Goal: Task Accomplishment & Management: Manage account settings

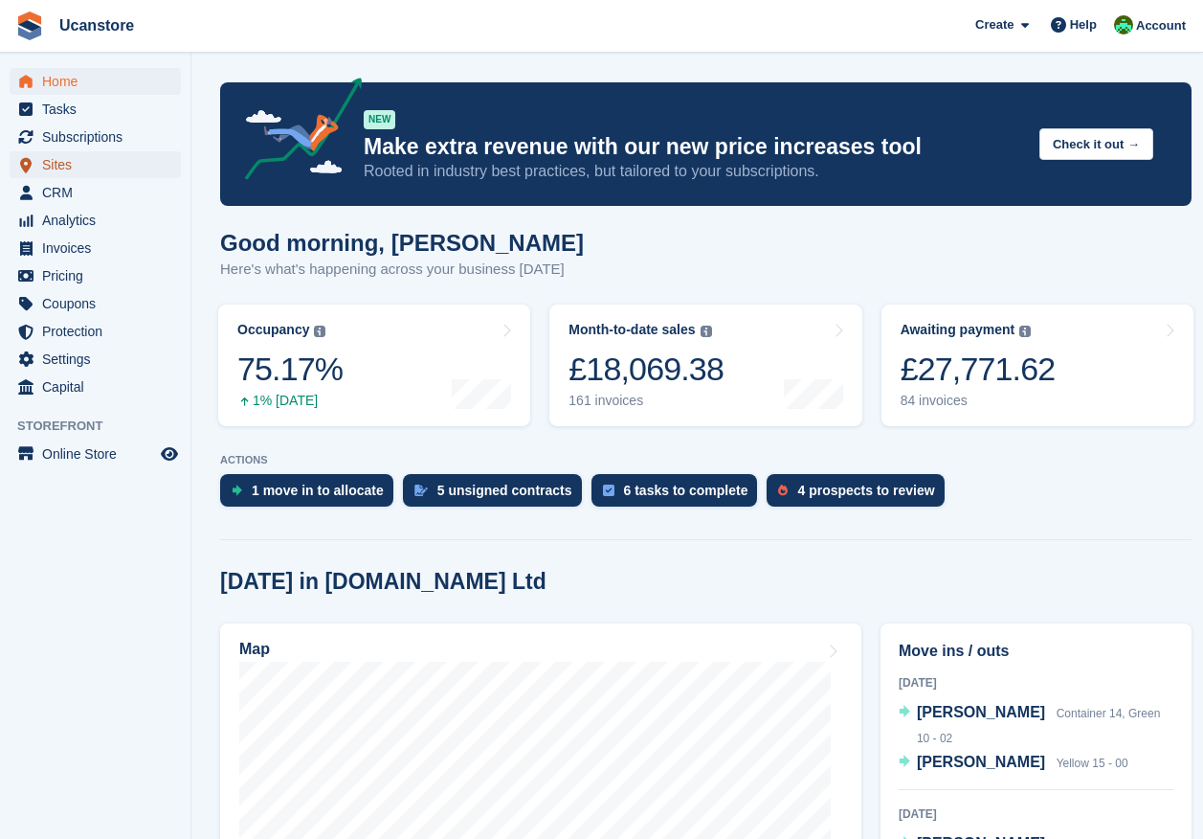
click at [53, 162] on span "Sites" at bounding box center [99, 164] width 115 height 27
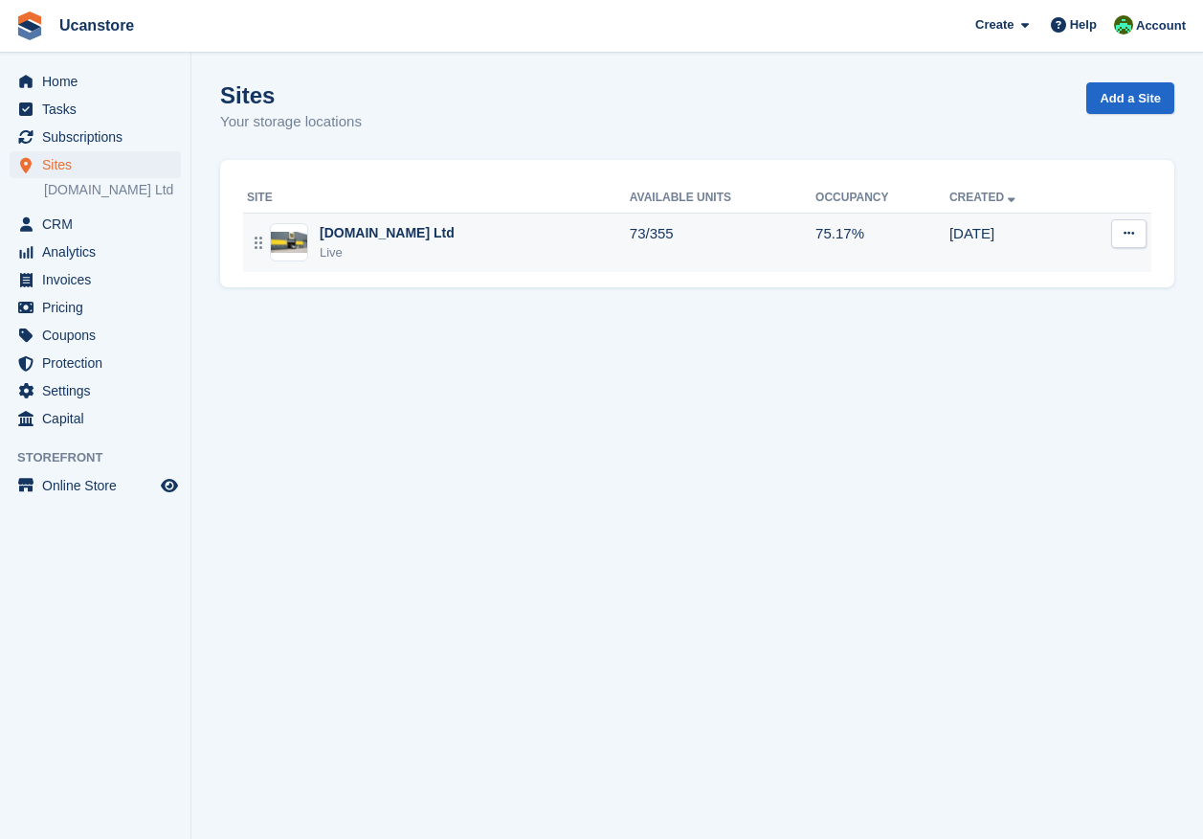
click at [431, 262] on td "Ucanstore.com Ltd Live" at bounding box center [436, 242] width 387 height 59
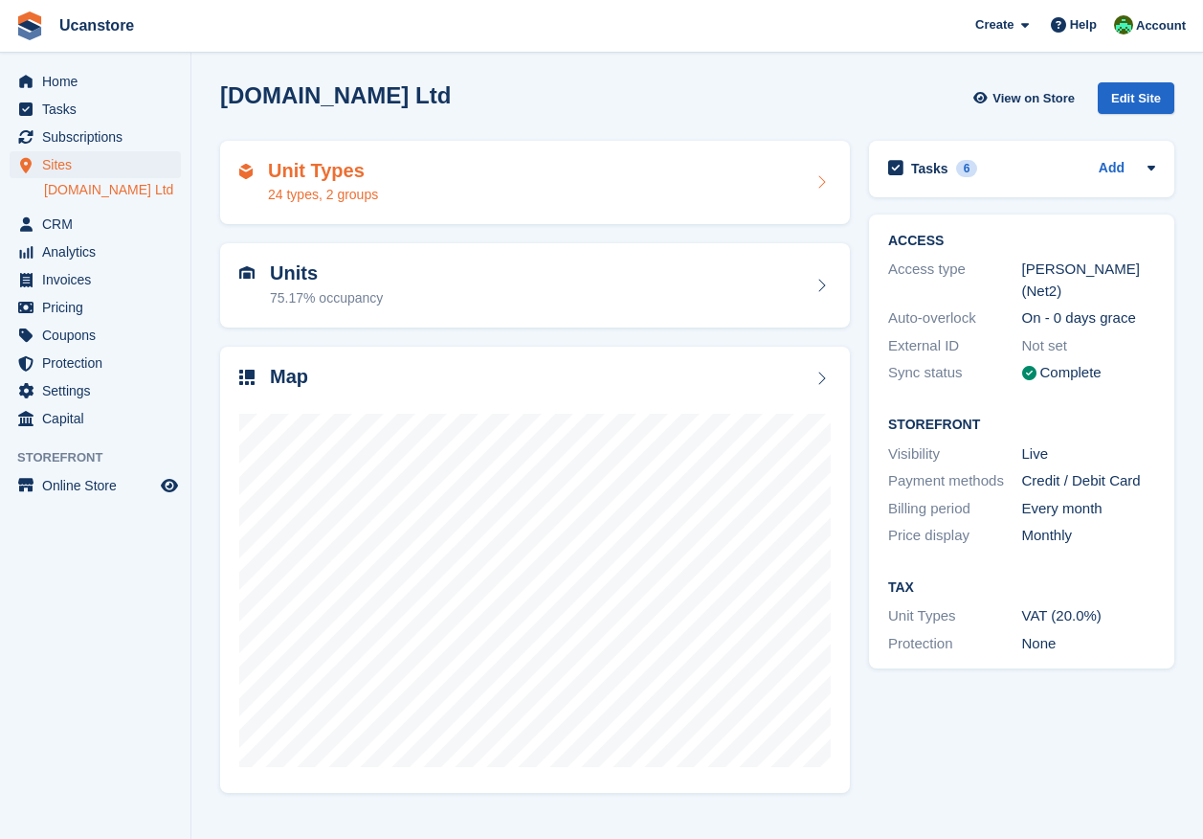
click at [405, 298] on div "Units 75.17% occupancy" at bounding box center [535, 285] width 592 height 46
click at [379, 177] on div "Unit Types 24 types, 2 groups" at bounding box center [535, 183] width 592 height 46
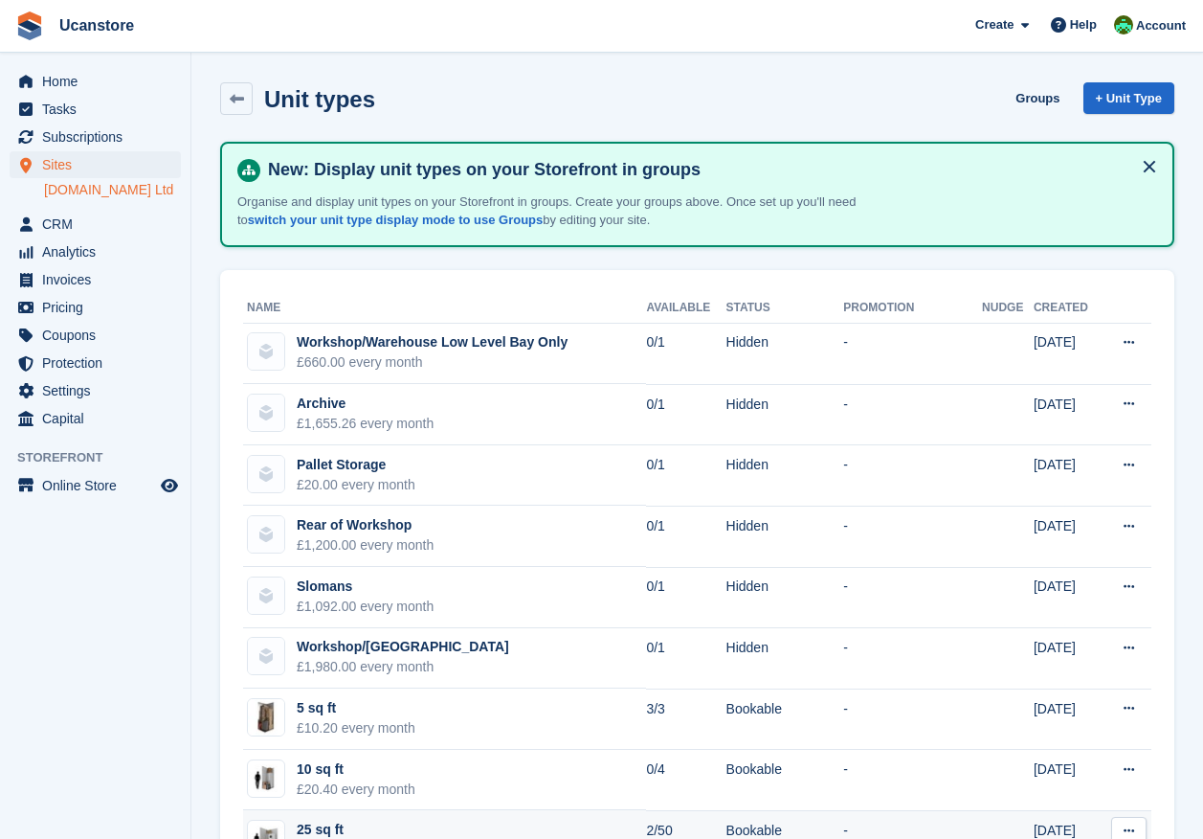
scroll to position [383, 0]
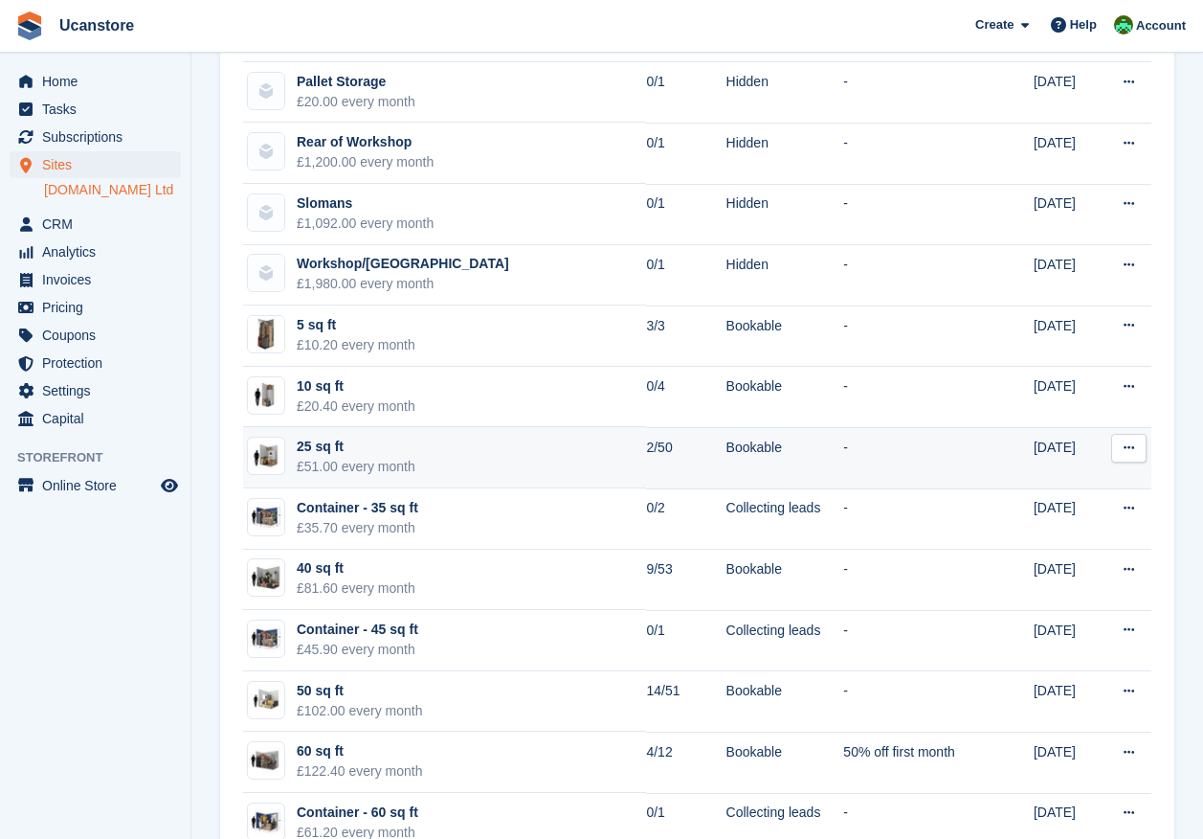
click at [591, 459] on td "25 sq ft £51.00 every month" at bounding box center [444, 457] width 403 height 61
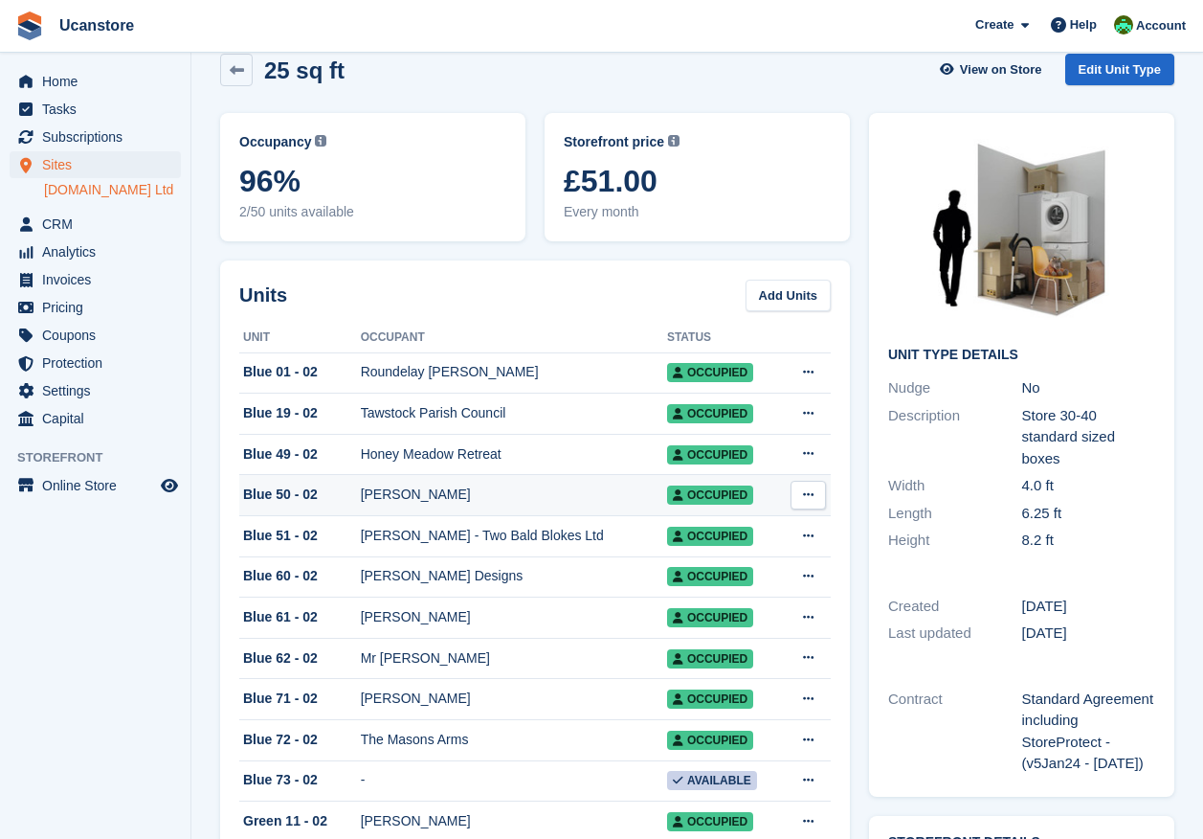
scroll to position [220, 0]
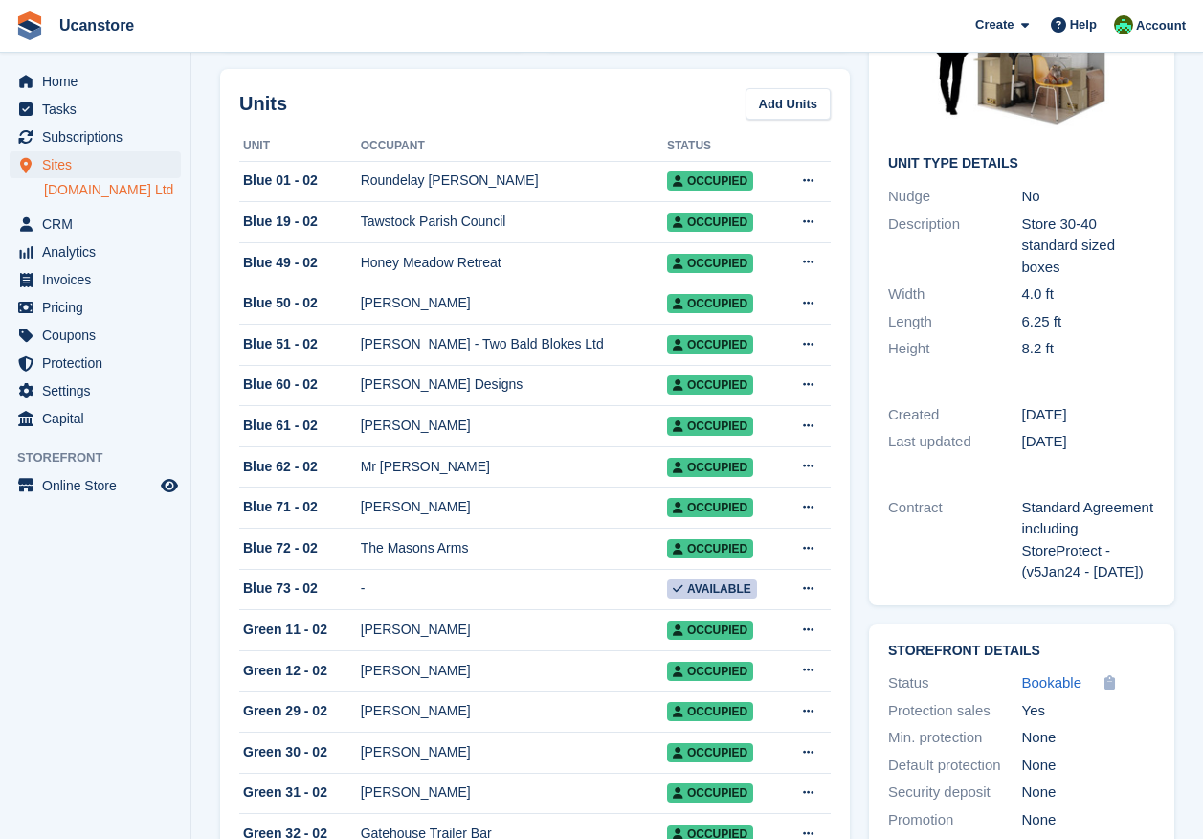
click at [69, 196] on link "[DOMAIN_NAME] Ltd" at bounding box center [112, 190] width 137 height 18
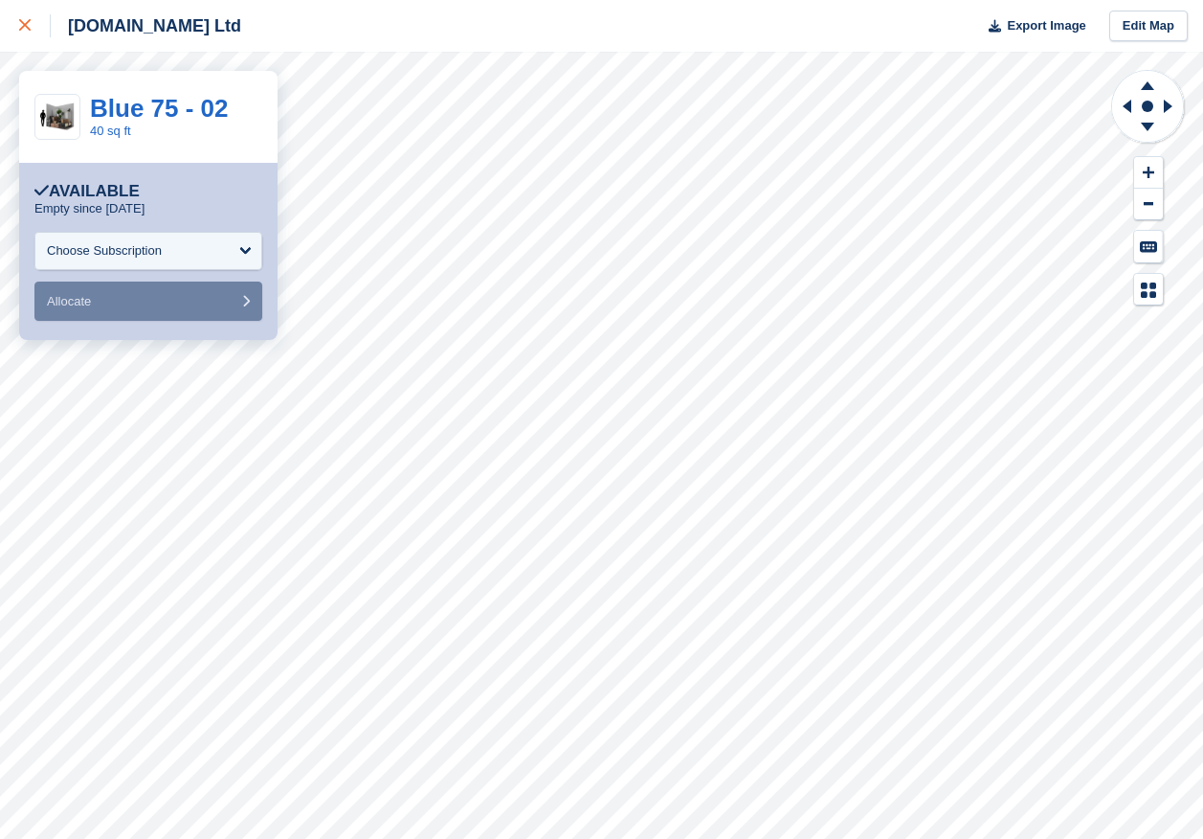
drag, startPoint x: 34, startPoint y: 21, endPoint x: 42, endPoint y: 49, distance: 28.8
click at [34, 21] on div at bounding box center [35, 25] width 32 height 23
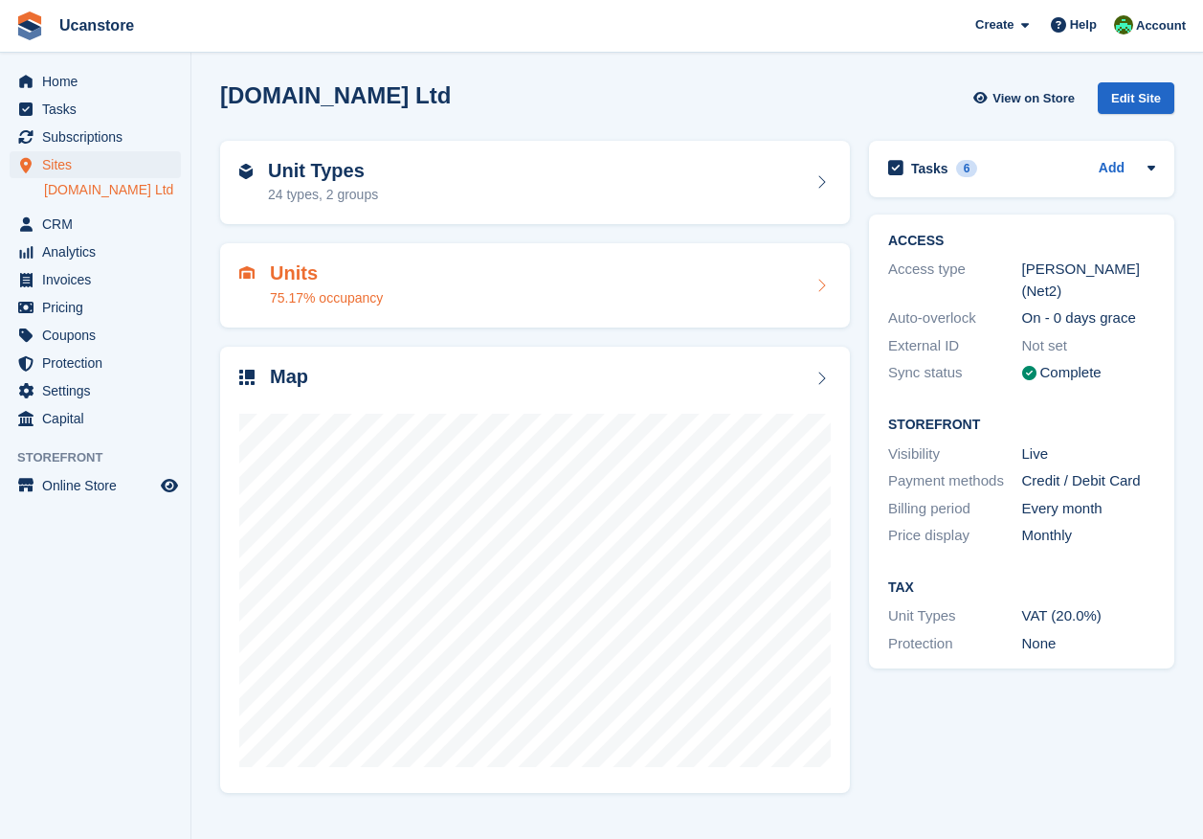
click at [442, 274] on div "Units 75.17% occupancy" at bounding box center [535, 285] width 592 height 46
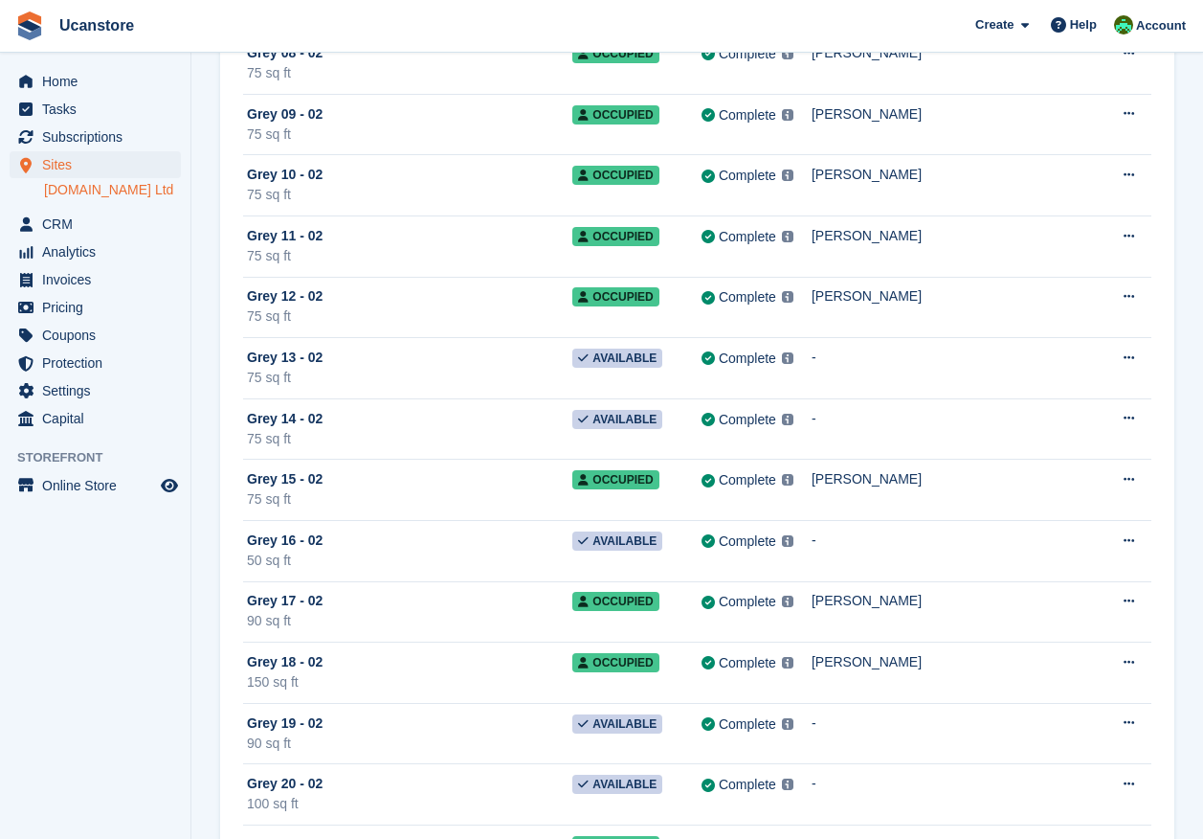
scroll to position [11105, 0]
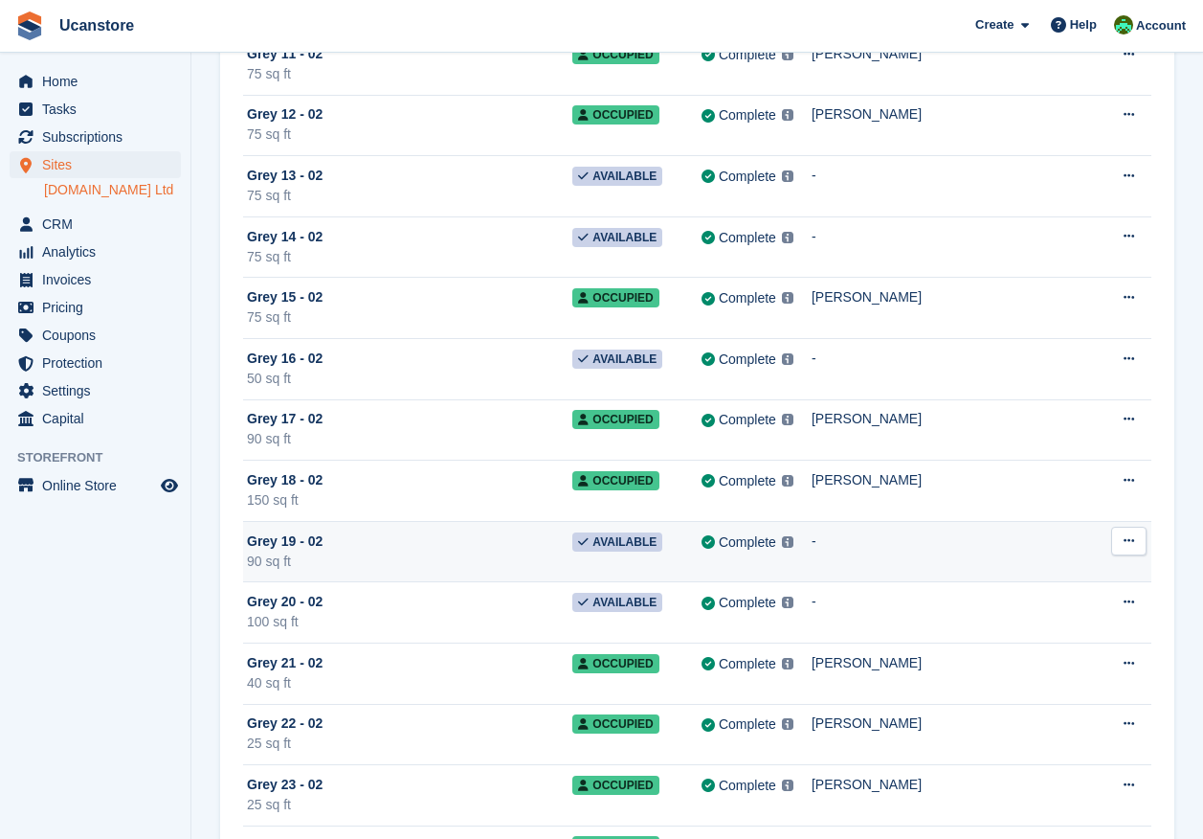
click at [511, 548] on div "Grey 19 - 02" at bounding box center [410, 541] width 326 height 20
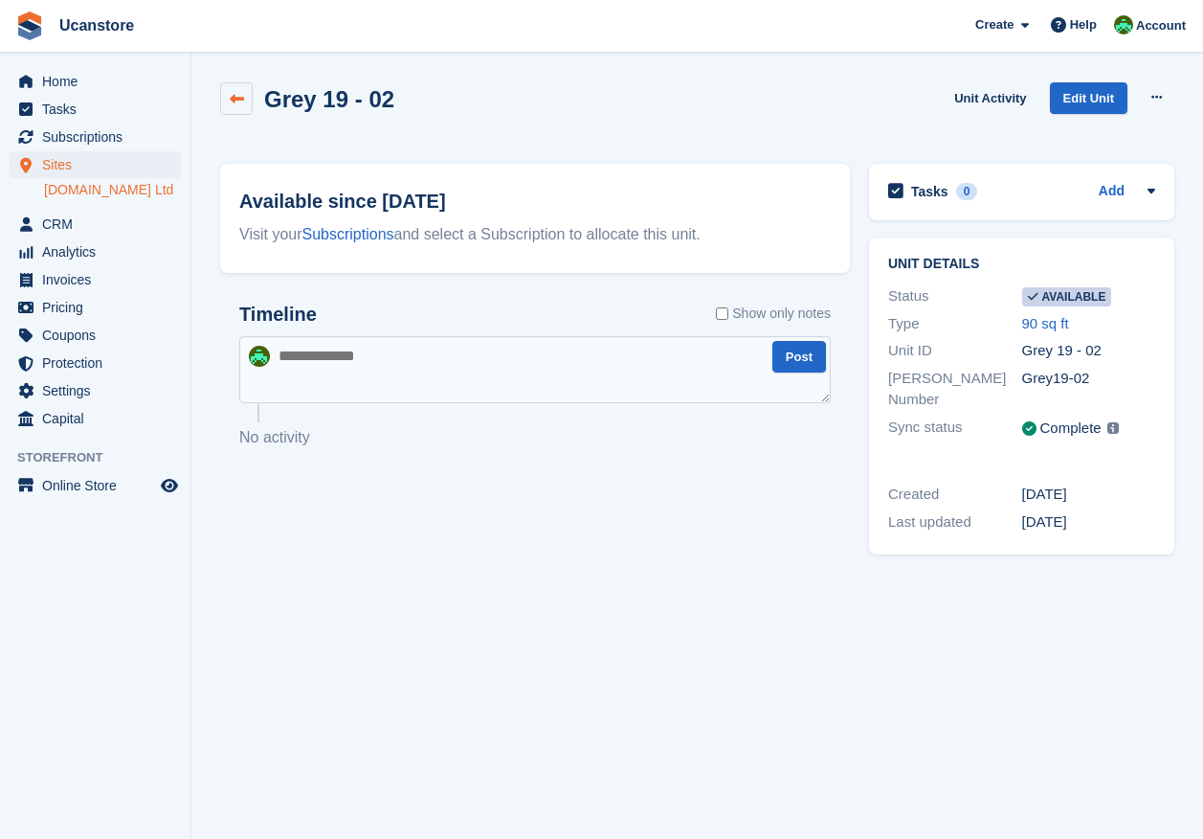
click at [230, 98] on icon at bounding box center [237, 99] width 14 height 14
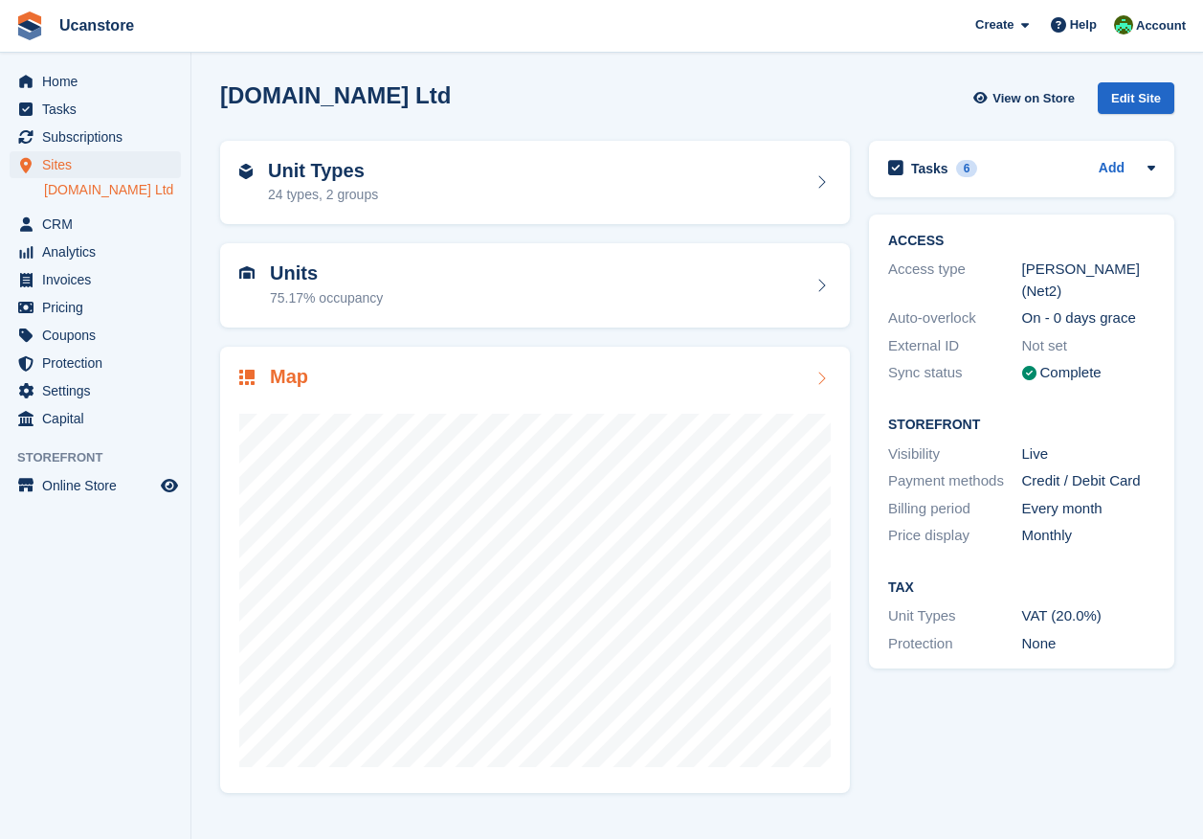
click at [351, 162] on h2 "Unit Types" at bounding box center [323, 171] width 110 height 22
click at [471, 193] on div "Unit Types 24 types, 2 groups" at bounding box center [535, 183] width 592 height 46
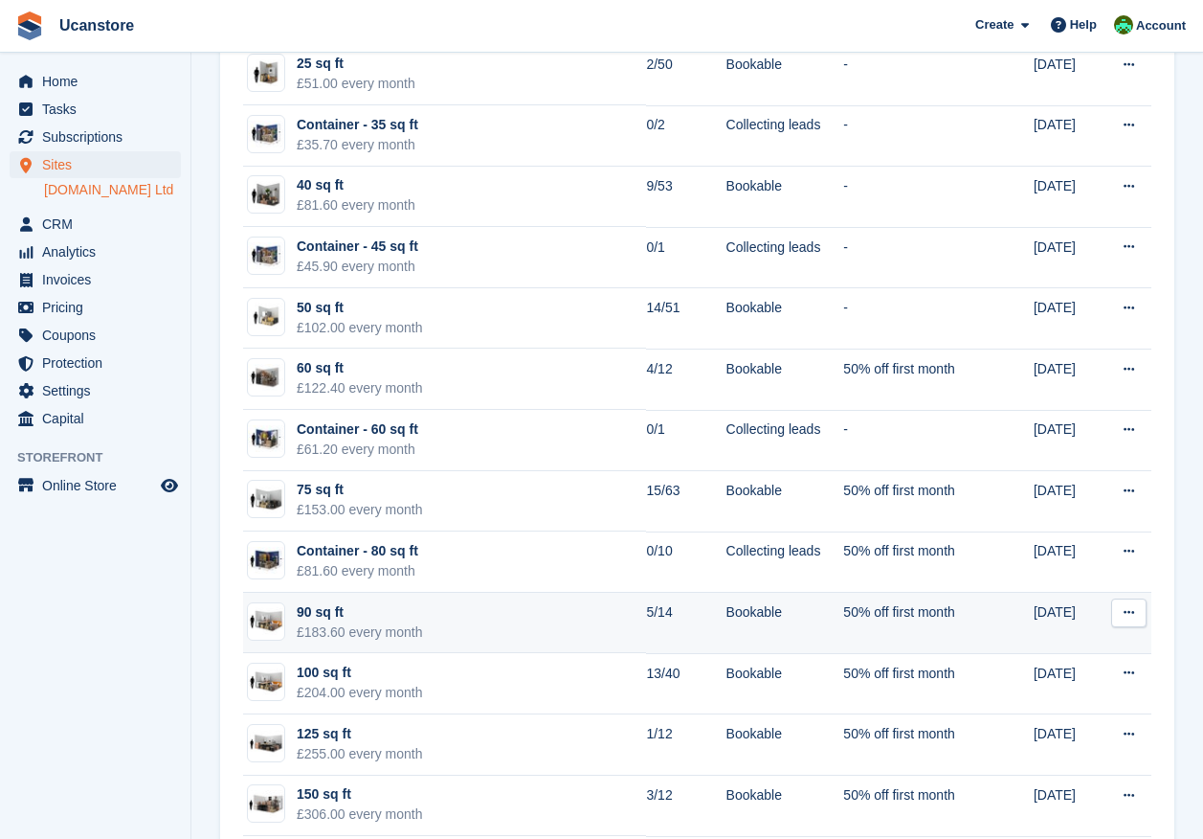
scroll to position [862, 0]
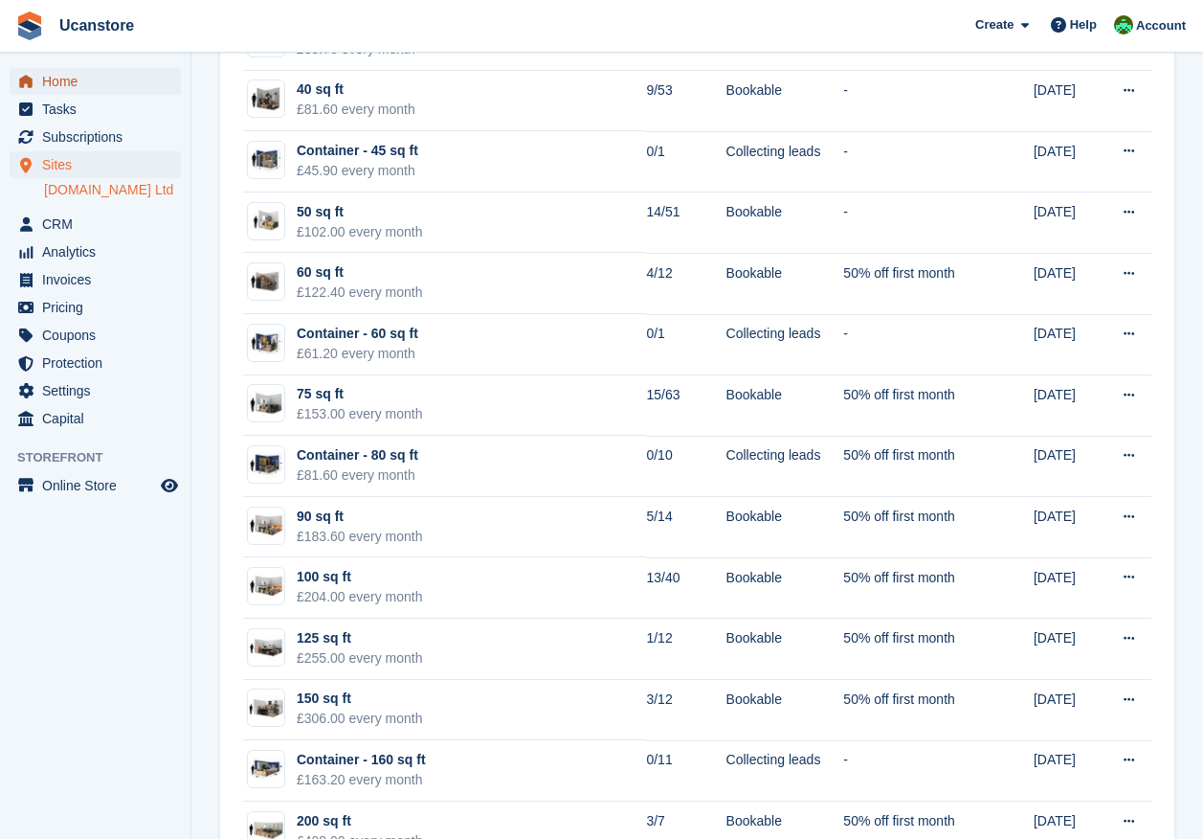
click at [76, 83] on span "Home" at bounding box center [99, 81] width 115 height 27
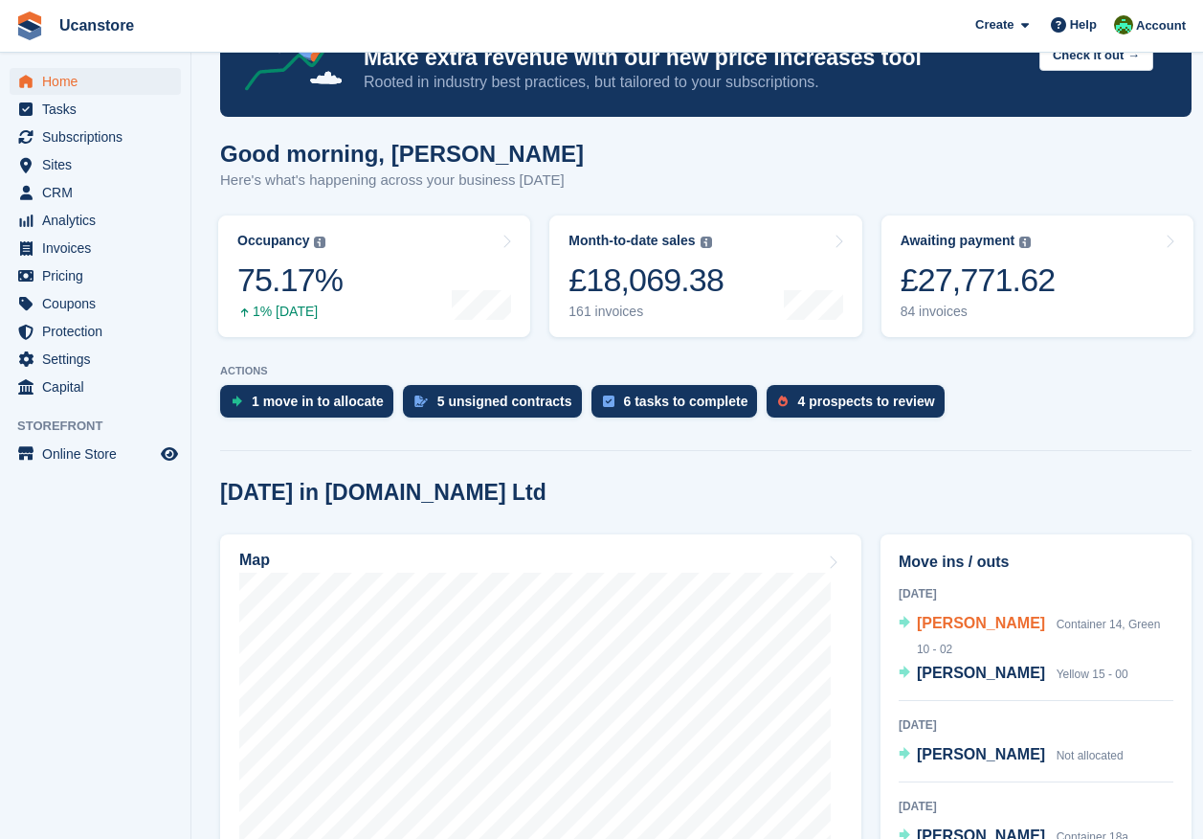
scroll to position [191, 0]
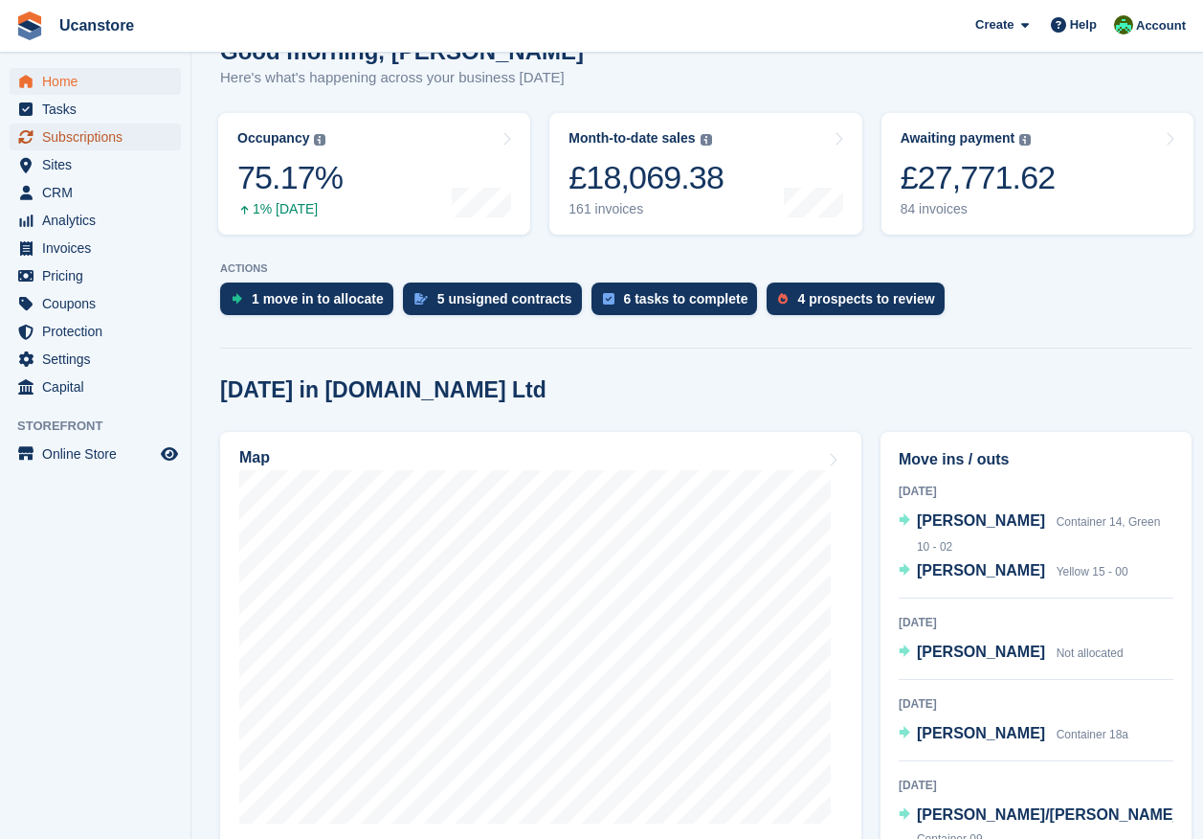
click at [81, 138] on span "Subscriptions" at bounding box center [99, 136] width 115 height 27
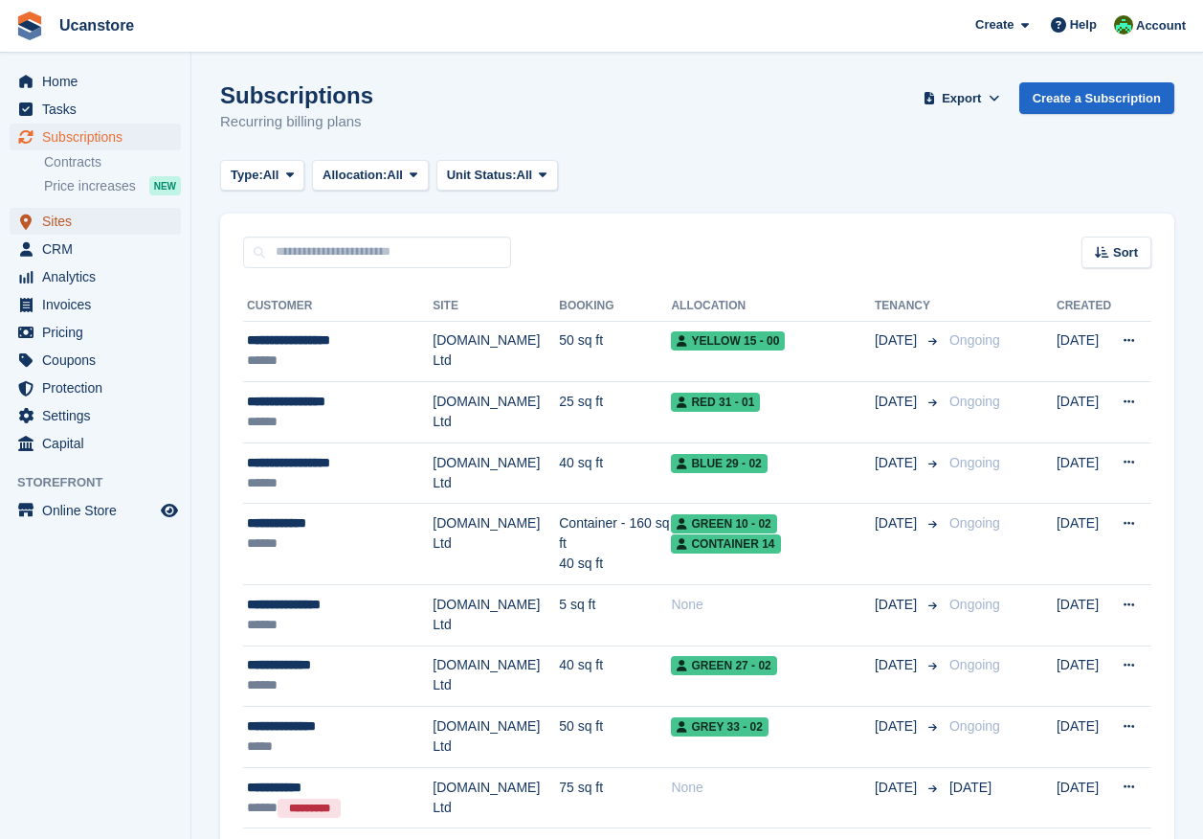
click at [75, 225] on span "Sites" at bounding box center [99, 221] width 115 height 27
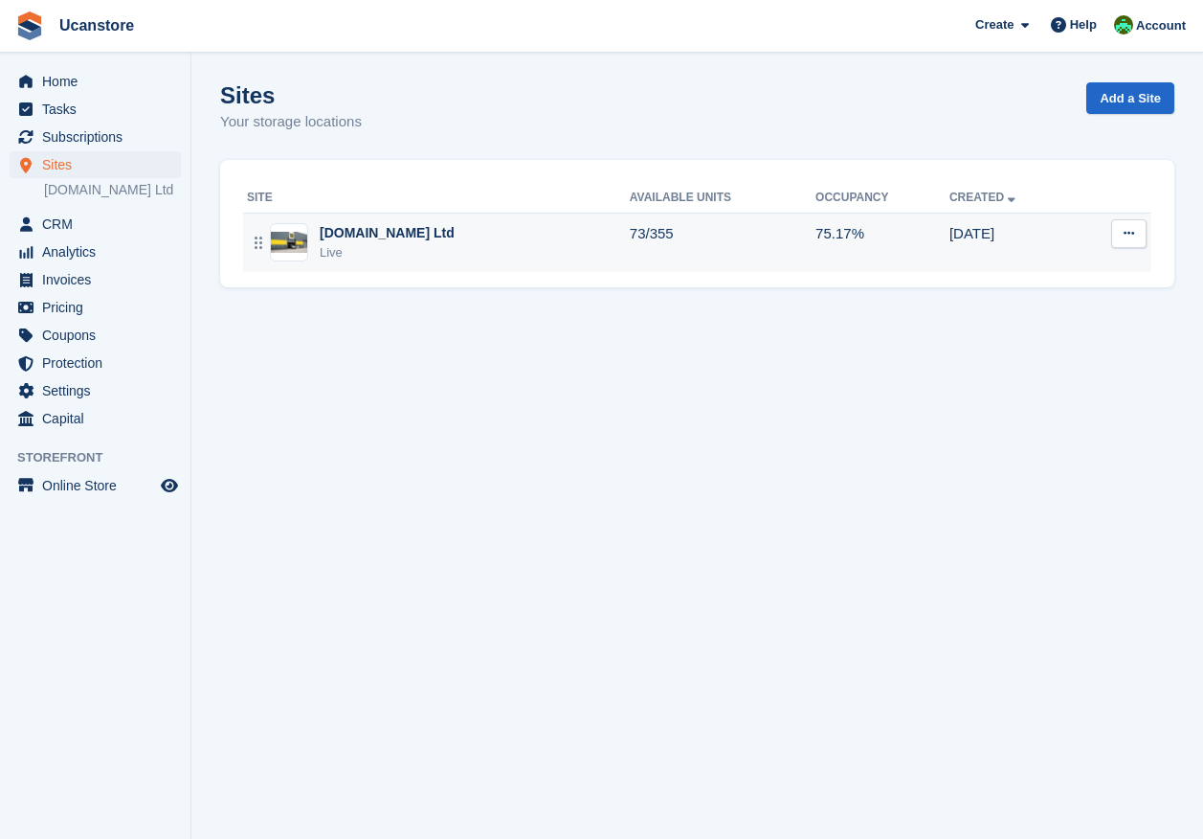
click at [462, 251] on div "Ucanstore.com Ltd Live" at bounding box center [438, 242] width 383 height 39
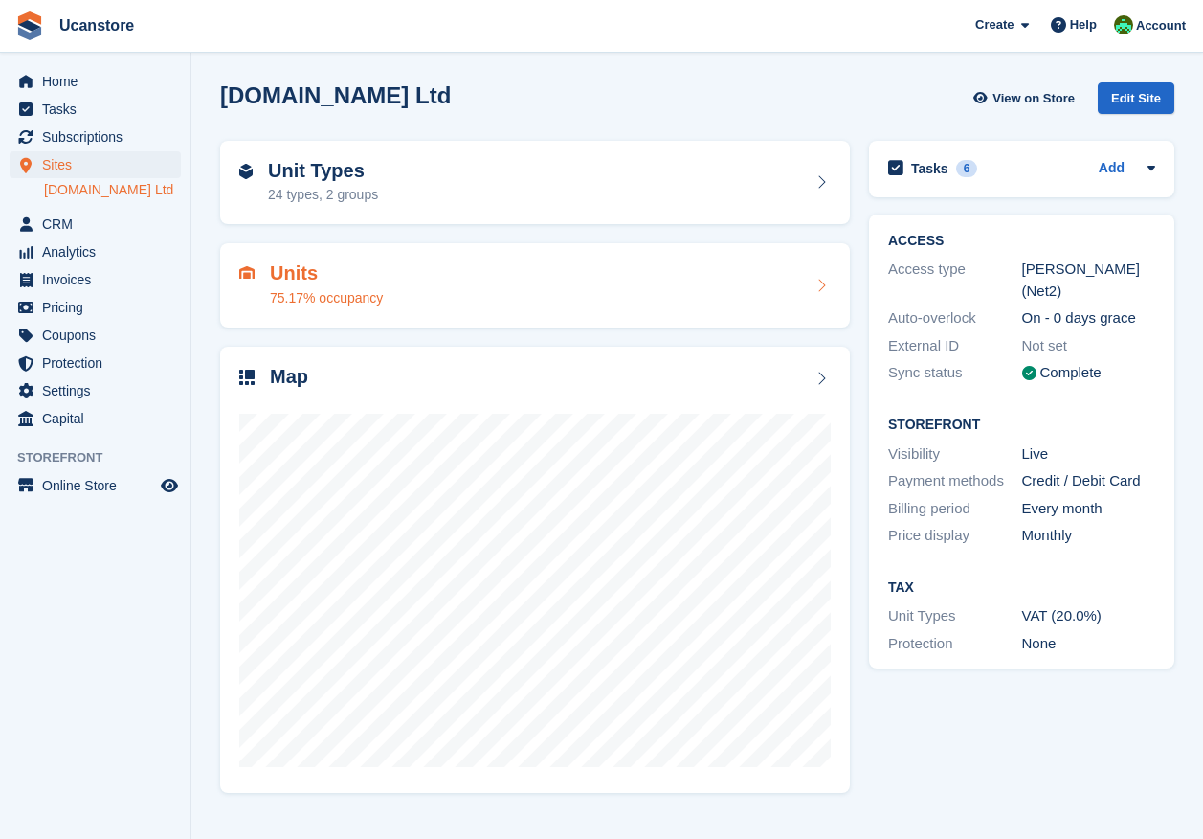
click at [425, 275] on div "Units 75.17% occupancy" at bounding box center [535, 285] width 592 height 46
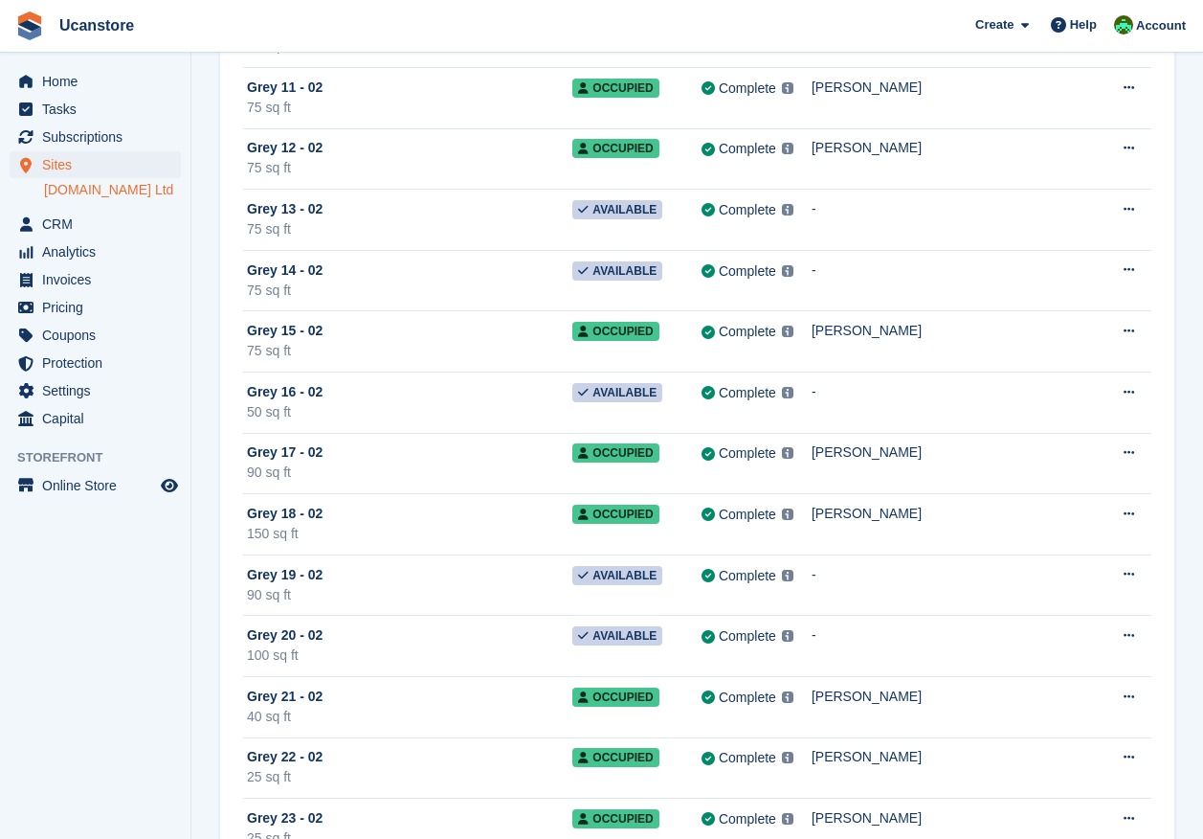
scroll to position [11105, 0]
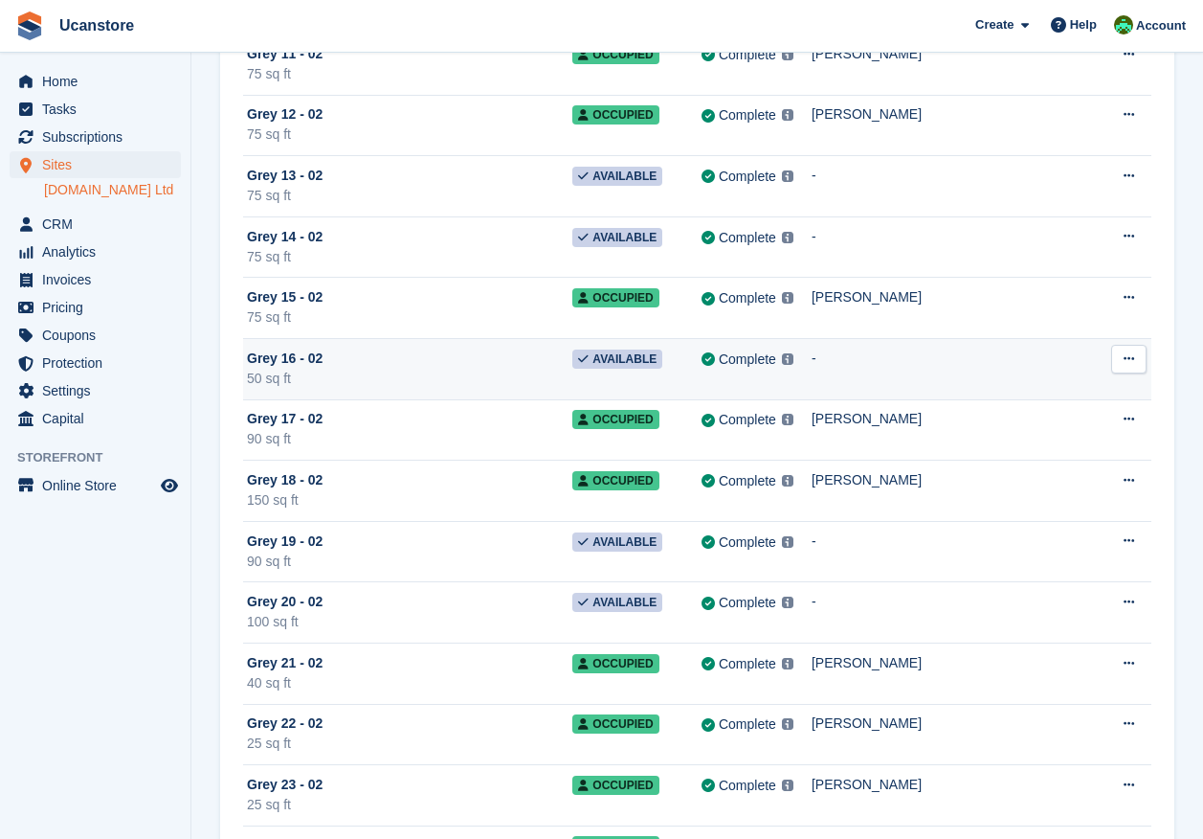
click at [1131, 361] on icon at bounding box center [1129, 358] width 11 height 12
drag, startPoint x: 1030, startPoint y: 390, endPoint x: 1008, endPoint y: 386, distance: 22.3
click at [1030, 390] on p "Edit unit" at bounding box center [1055, 396] width 167 height 25
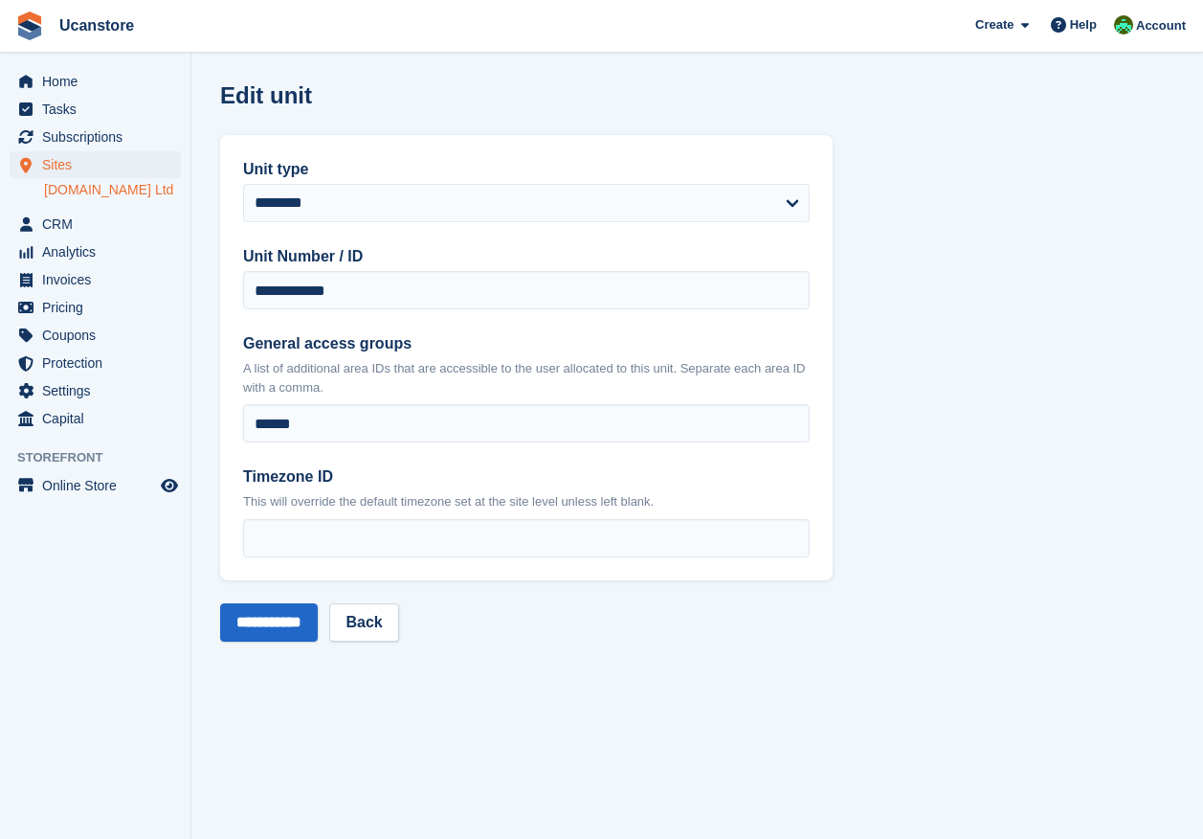
click at [386, 599] on form "**********" at bounding box center [526, 388] width 613 height 506
click at [387, 611] on link "Back" at bounding box center [363, 622] width 69 height 38
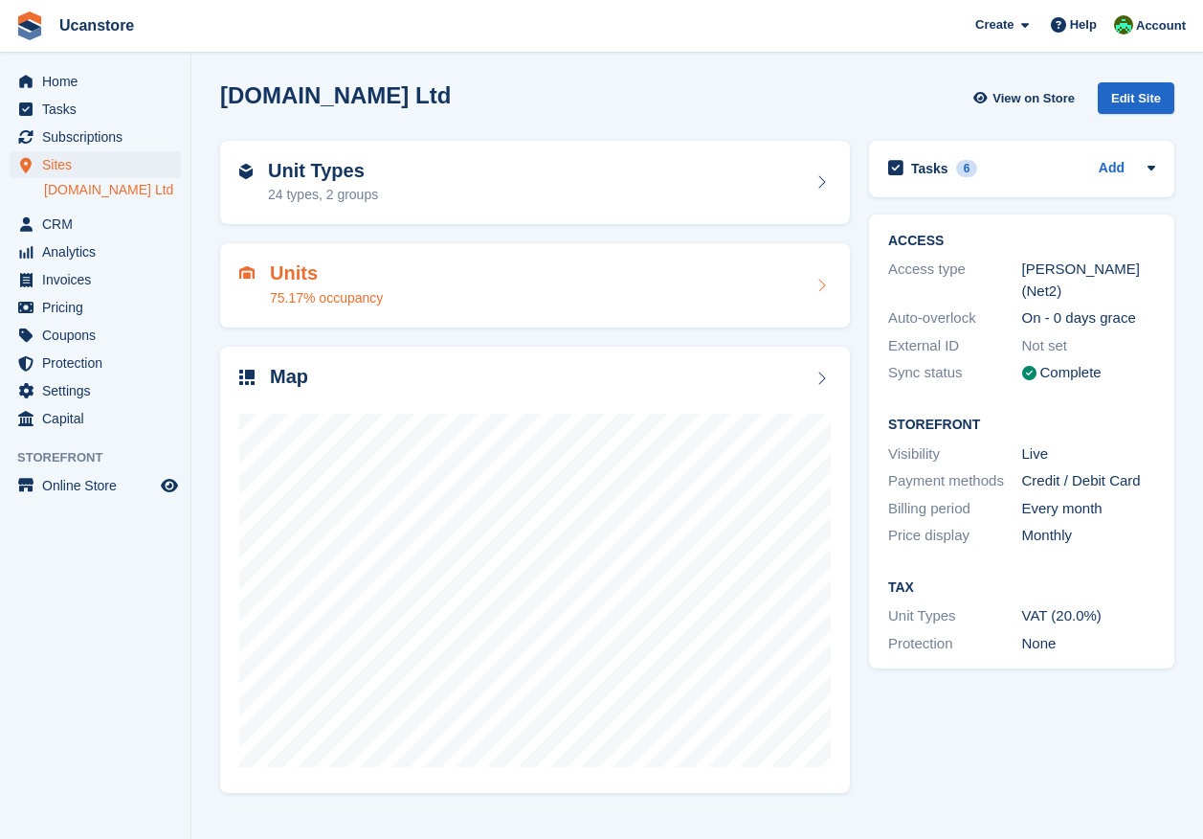
click at [550, 299] on div "Units 75.17% occupancy" at bounding box center [535, 285] width 592 height 46
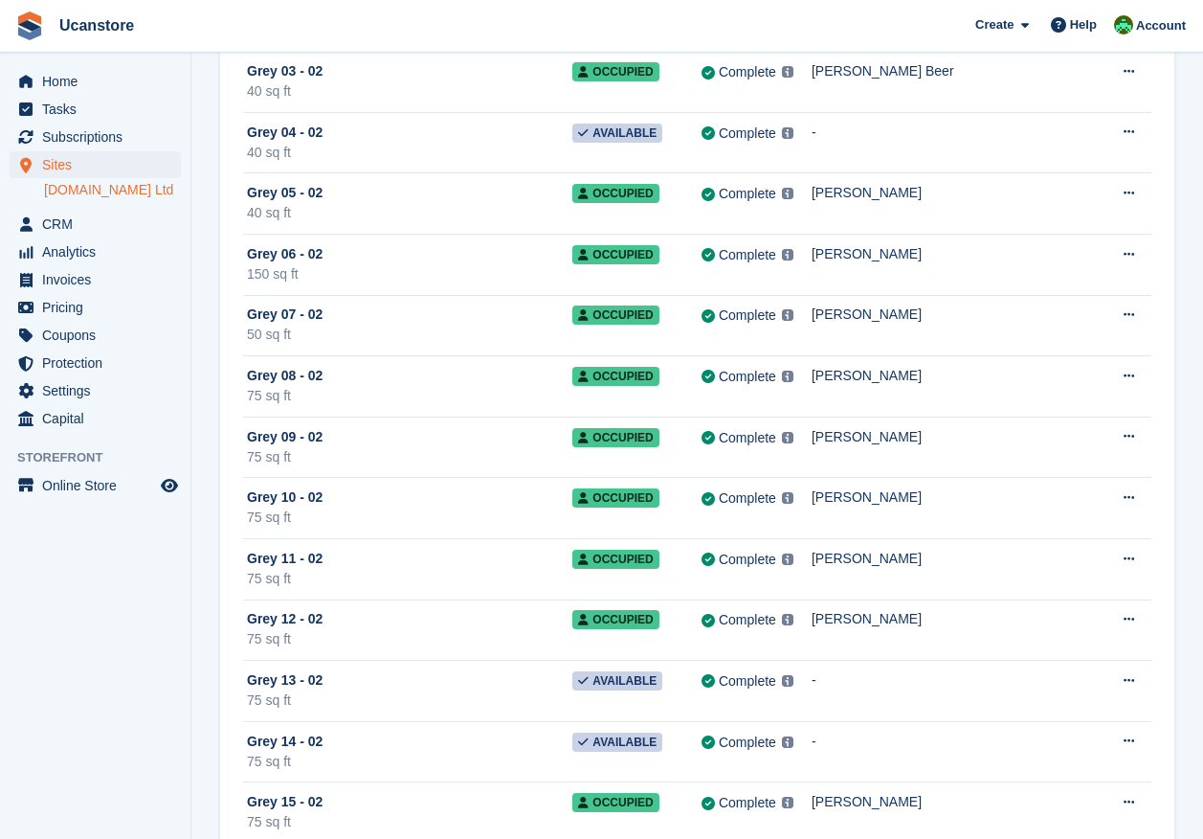
scroll to position [11175, 0]
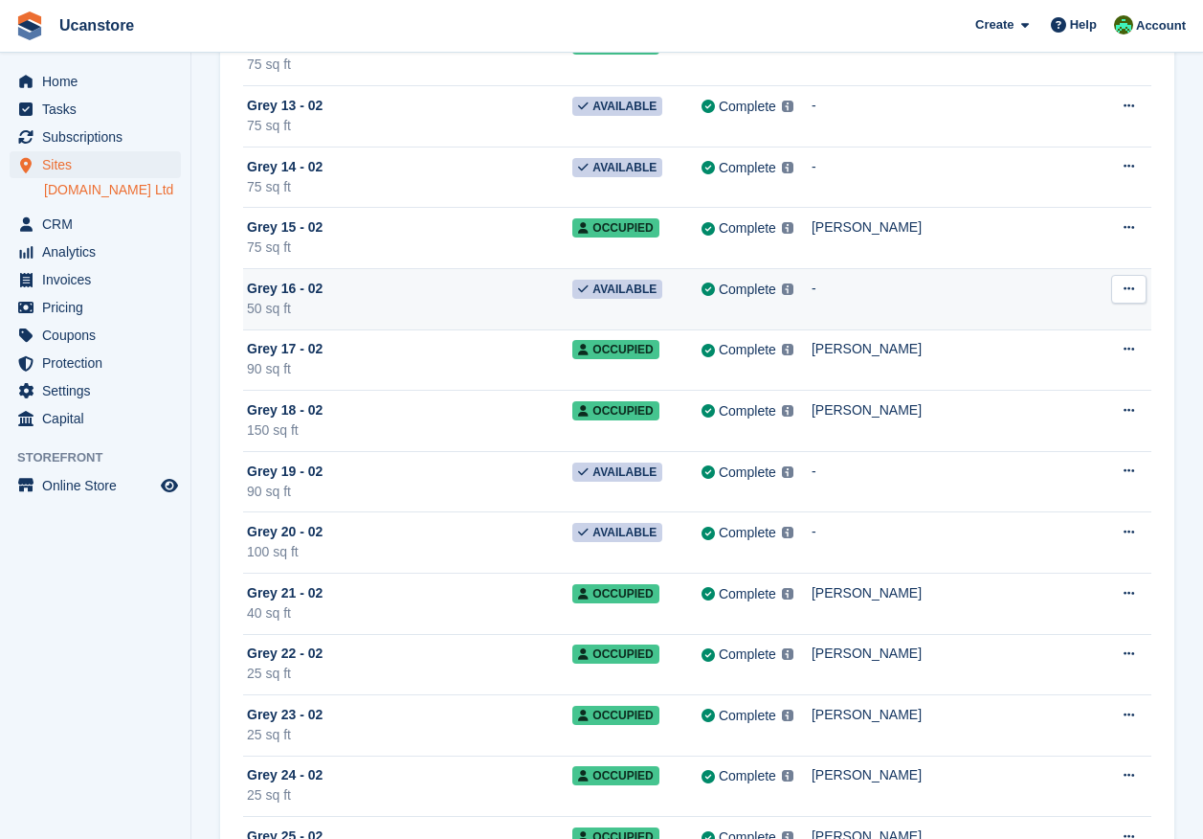
click at [505, 297] on div "Grey 16 - 02" at bounding box center [410, 289] width 326 height 20
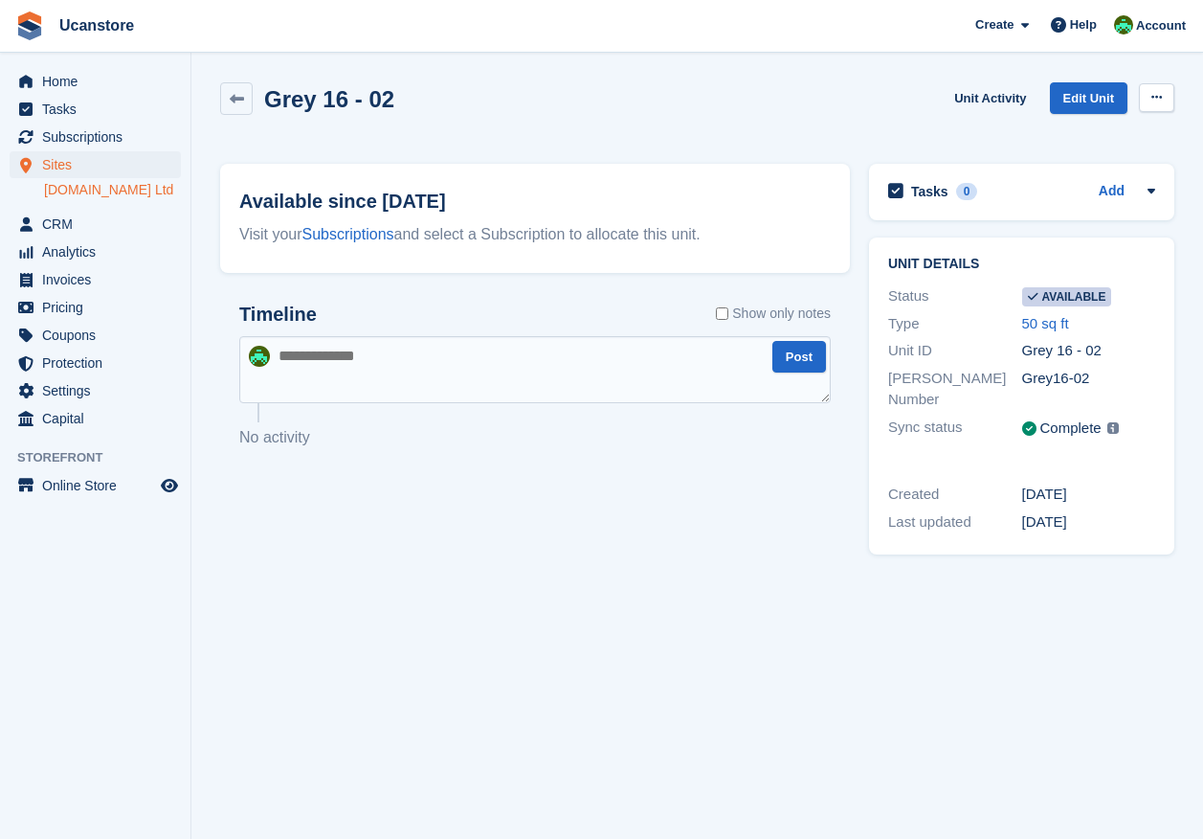
click at [1161, 105] on button at bounding box center [1156, 97] width 35 height 29
click at [1108, 128] on p "Make unavailable" at bounding box center [1082, 135] width 167 height 25
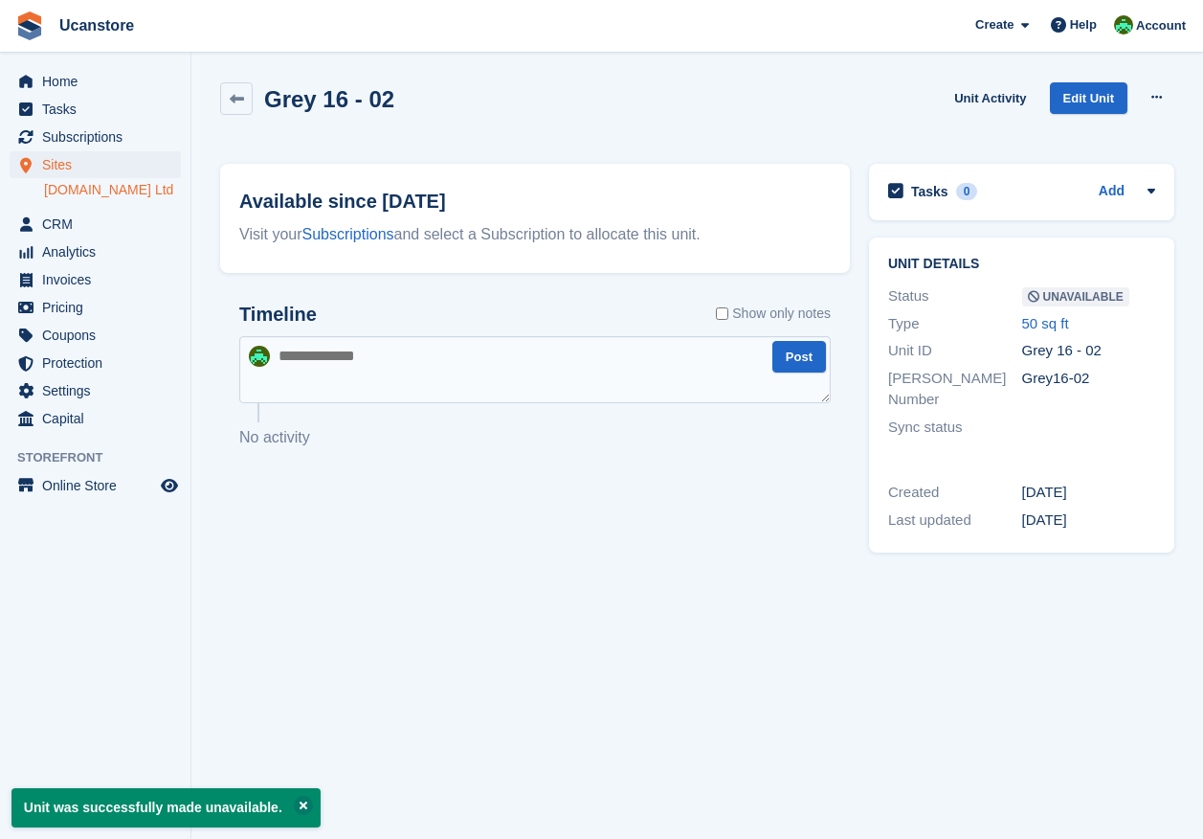
click at [505, 371] on textarea at bounding box center [535, 369] width 592 height 67
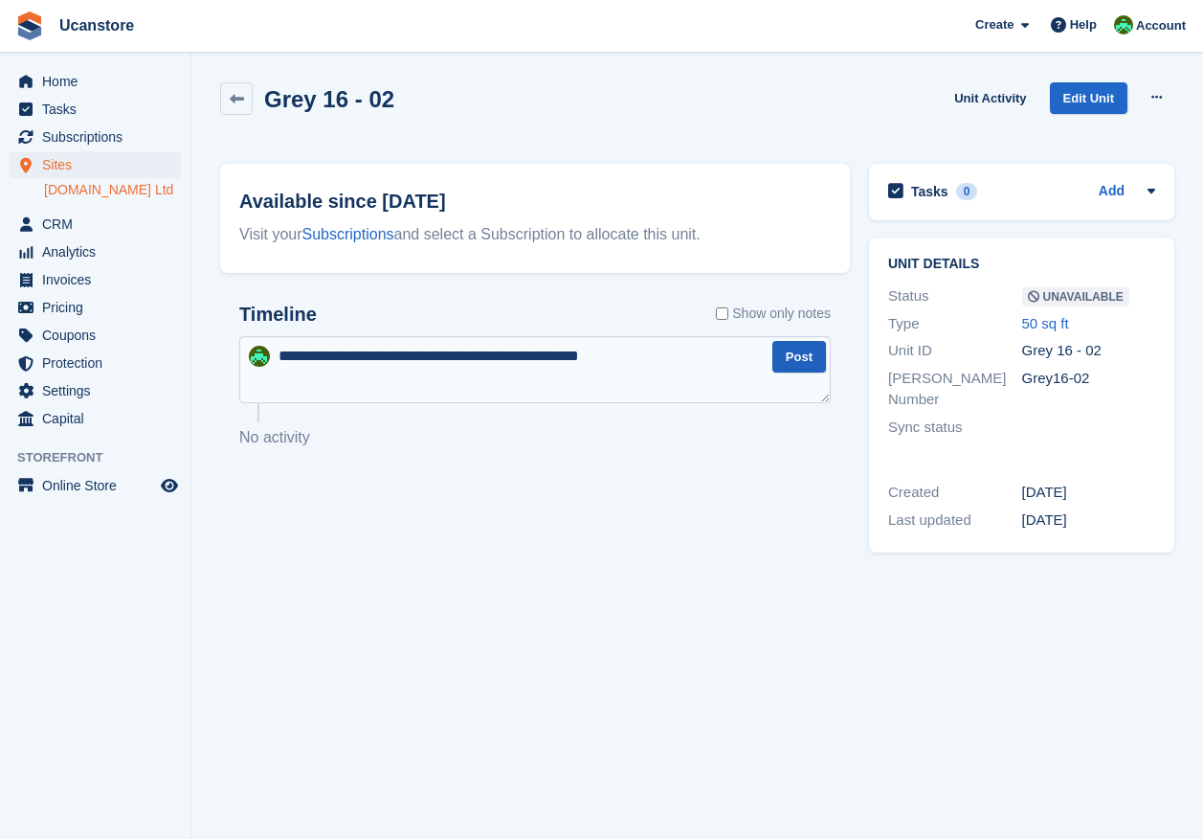
type textarea "**********"
click at [811, 364] on button "Post" at bounding box center [800, 357] width 54 height 32
